Goal: Task Accomplishment & Management: Complete application form

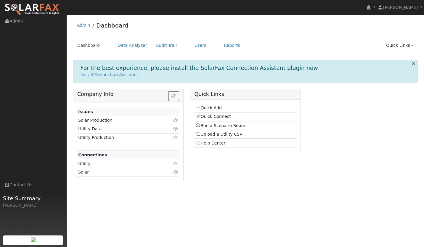
click at [207, 76] on p "Install Connection Assistant" at bounding box center [246, 75] width 330 height 6
click at [205, 106] on link "Quick Add" at bounding box center [209, 107] width 26 height 5
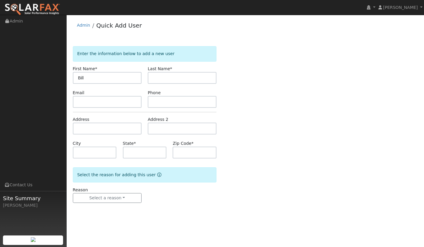
type input "Bill"
click at [170, 74] on input "text" at bounding box center [182, 78] width 69 height 12
type input "Spencer"
click at [118, 105] on input "text" at bounding box center [107, 102] width 69 height 12
paste input "BILLSPENCER6@GMAIL.COM"
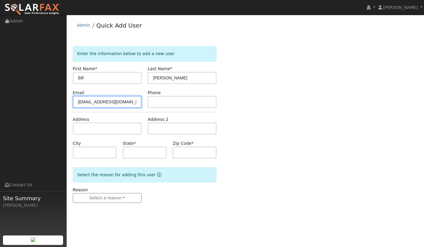
type input "BILLSPENCER6@GMAIL.COM"
click at [166, 105] on input "text" at bounding box center [182, 102] width 69 height 12
paste input "(805) 550-2787"
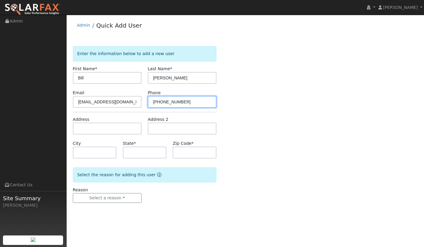
type input "(805) 550-2787"
click at [88, 129] on input "text" at bounding box center [107, 129] width 69 height 12
paste input "11775 Santa Lucia Road, Atascadero, CA, USA"
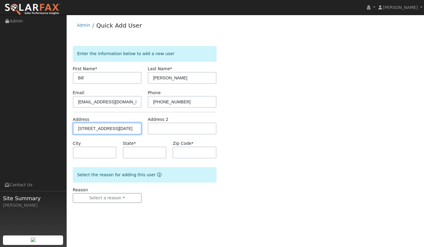
type input "11775 Santa Lucia Road"
type input "Atascadero"
type input "CA"
type input "93422"
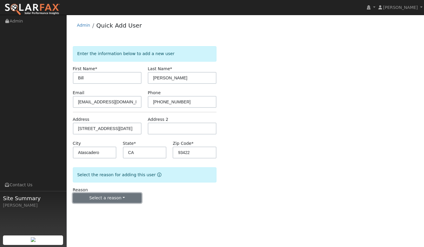
click at [106, 202] on button "Select a reason" at bounding box center [107, 198] width 69 height 10
click at [97, 209] on link "New lead" at bounding box center [105, 210] width 65 height 8
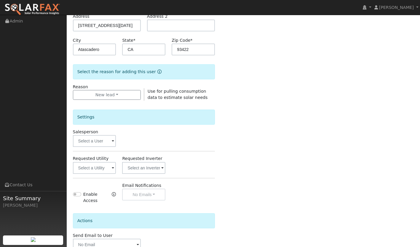
scroll to position [109, 0]
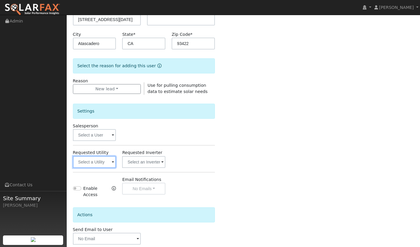
click at [100, 163] on input "text" at bounding box center [94, 162] width 43 height 12
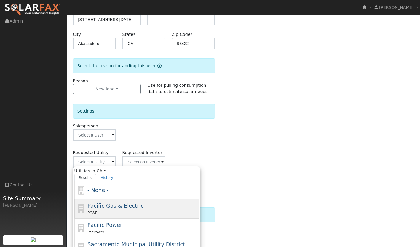
click at [104, 203] on span "Pacific Gas & Electric" at bounding box center [115, 206] width 56 height 6
type input "Pacific Gas & Electric"
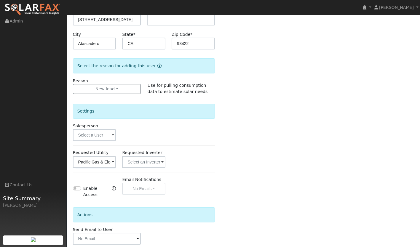
scroll to position [137, 0]
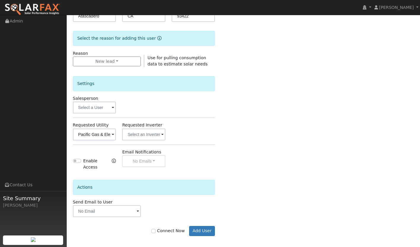
click at [162, 229] on label "Connect Now" at bounding box center [167, 231] width 33 height 6
click at [156, 229] on input "Connect Now" at bounding box center [153, 231] width 4 height 4
checkbox input "true"
click at [204, 226] on button "Add User" at bounding box center [202, 231] width 26 height 10
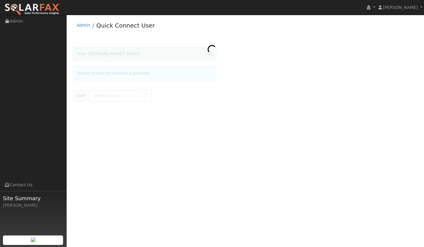
type input "[PERSON_NAME]"
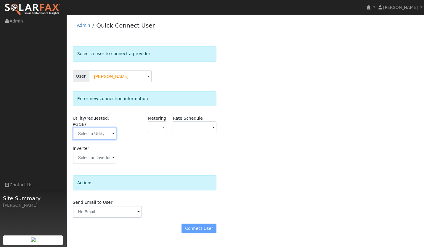
click at [98, 130] on input "text" at bounding box center [95, 134] width 44 height 12
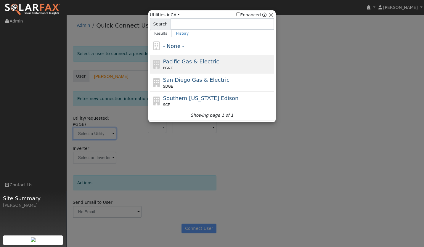
click at [186, 64] on span "Pacific Gas & Electric" at bounding box center [191, 61] width 56 height 6
type input "PG&E"
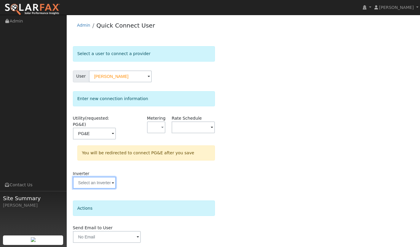
click at [98, 180] on input "text" at bounding box center [94, 183] width 43 height 12
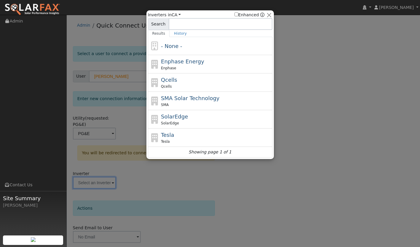
click at [171, 182] on div at bounding box center [210, 123] width 420 height 247
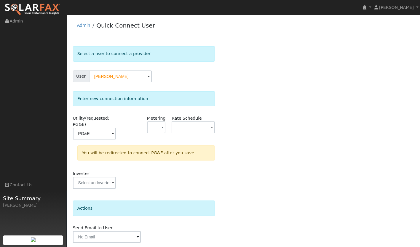
scroll to position [20, 0]
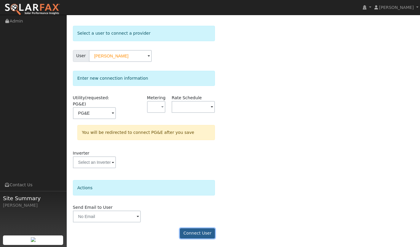
click at [192, 238] on button "Connect User" at bounding box center [197, 233] width 35 height 10
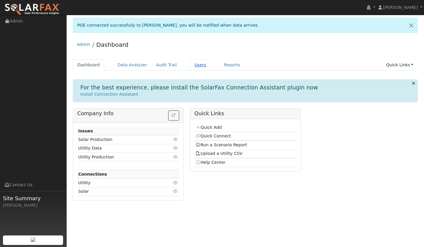
click at [194, 66] on link "Users" at bounding box center [200, 65] width 21 height 11
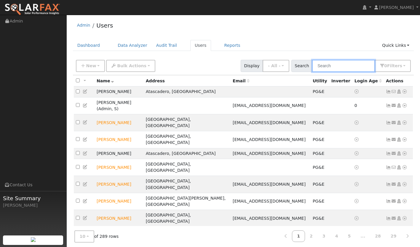
click at [343, 68] on input "text" at bounding box center [343, 66] width 63 height 12
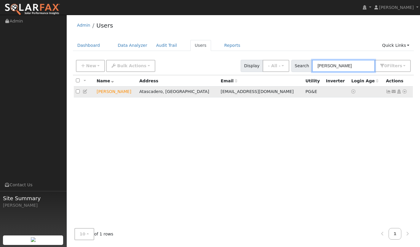
type input "[PERSON_NAME]"
click at [386, 92] on icon at bounding box center [388, 91] width 5 height 4
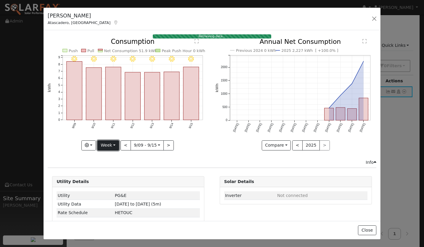
click at [108, 143] on button "Week" at bounding box center [108, 145] width 22 height 10
click at [111, 179] on link "Year" at bounding box center [118, 183] width 41 height 8
type input "[DATE]"
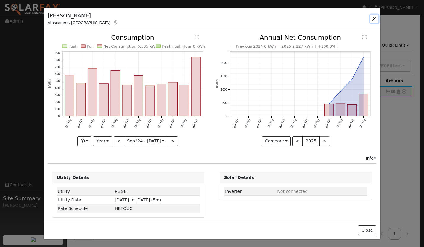
click at [377, 17] on button "button" at bounding box center [374, 19] width 8 height 8
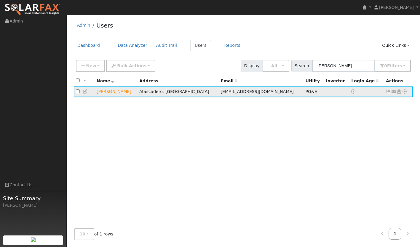
click at [405, 91] on icon at bounding box center [404, 91] width 5 height 4
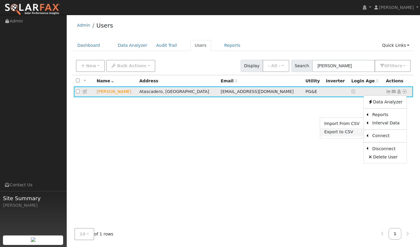
click at [348, 132] on link "Export to CSV" at bounding box center [342, 132] width 44 height 8
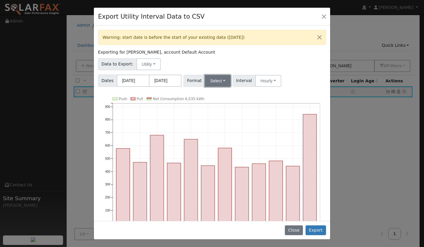
click at [210, 79] on button "Select" at bounding box center [218, 81] width 26 height 12
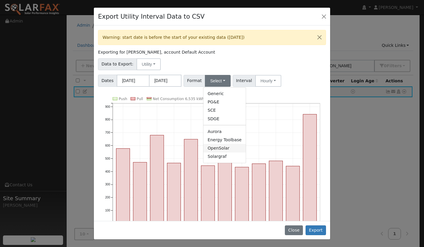
click at [220, 147] on link "OpenSolar" at bounding box center [225, 148] width 42 height 8
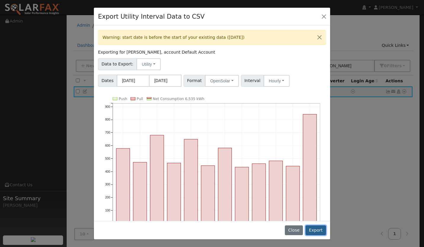
click at [313, 233] on button "Export" at bounding box center [316, 231] width 20 height 10
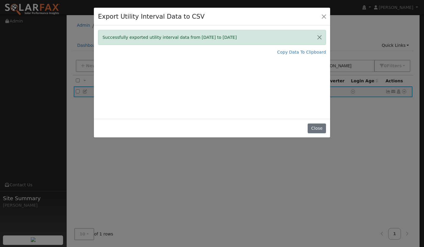
click at [203, 171] on div "Export Utility Interval Data to CSV Successfully exported utility interval data…" at bounding box center [212, 123] width 424 height 247
click at [315, 131] on button "Close" at bounding box center [317, 129] width 18 height 10
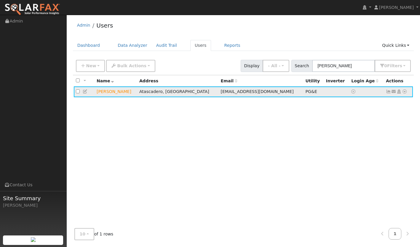
click at [389, 92] on icon at bounding box center [388, 91] width 5 height 4
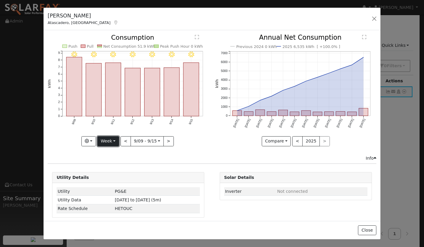
click at [105, 140] on button "Week" at bounding box center [108, 141] width 22 height 10
click at [107, 175] on link "Year" at bounding box center [118, 178] width 41 height 8
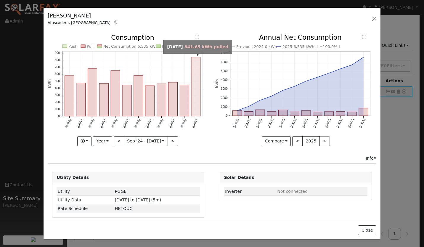
click at [194, 103] on rect "onclick=""" at bounding box center [196, 86] width 9 height 59
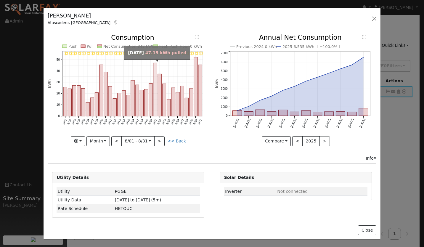
click at [154, 102] on rect "onclick=""" at bounding box center [156, 89] width 4 height 53
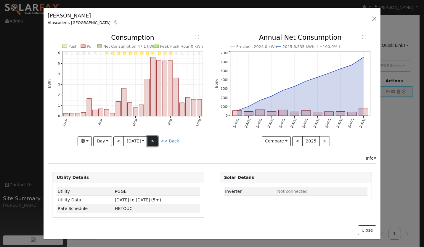
click at [153, 139] on button ">" at bounding box center [153, 141] width 10 height 10
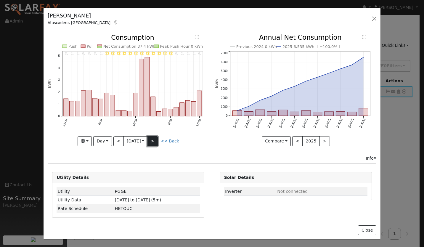
click at [154, 140] on button ">" at bounding box center [153, 141] width 10 height 10
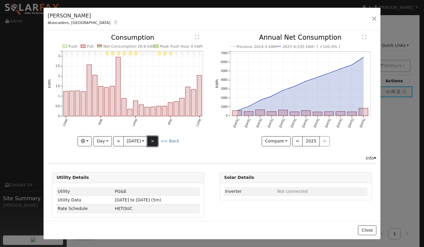
click at [151, 139] on button ">" at bounding box center [153, 141] width 10 height 10
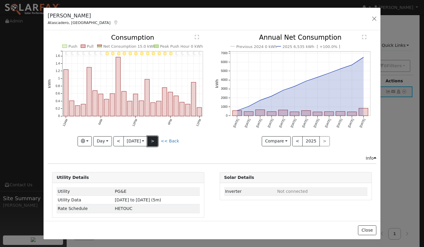
click at [152, 142] on button ">" at bounding box center [153, 141] width 10 height 10
type input "[DATE]"
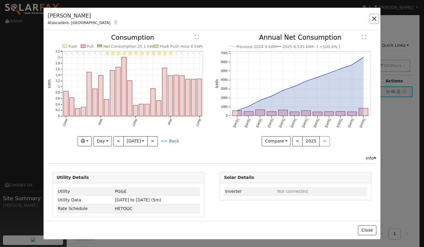
click at [374, 21] on button "button" at bounding box center [374, 19] width 8 height 8
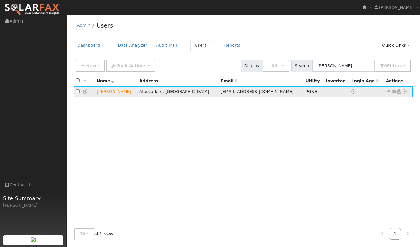
click at [389, 94] on icon at bounding box center [388, 91] width 5 height 4
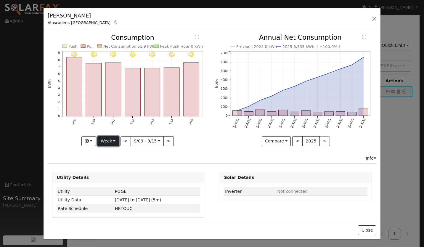
click at [113, 141] on button "Week" at bounding box center [108, 141] width 22 height 10
click at [116, 176] on link "Year" at bounding box center [118, 178] width 41 height 8
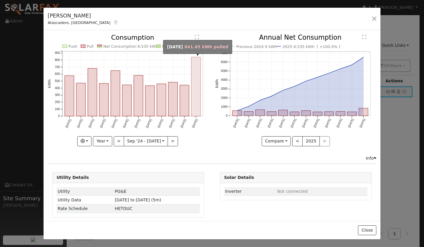
click at [192, 92] on rect "onclick=""" at bounding box center [196, 86] width 9 height 59
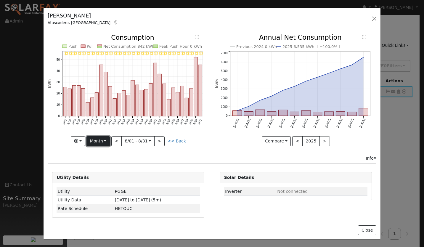
click at [98, 139] on button "Month" at bounding box center [98, 141] width 23 height 10
click at [101, 175] on link "Year" at bounding box center [107, 178] width 41 height 8
type input "[DATE]"
